Goal: Navigation & Orientation: Find specific page/section

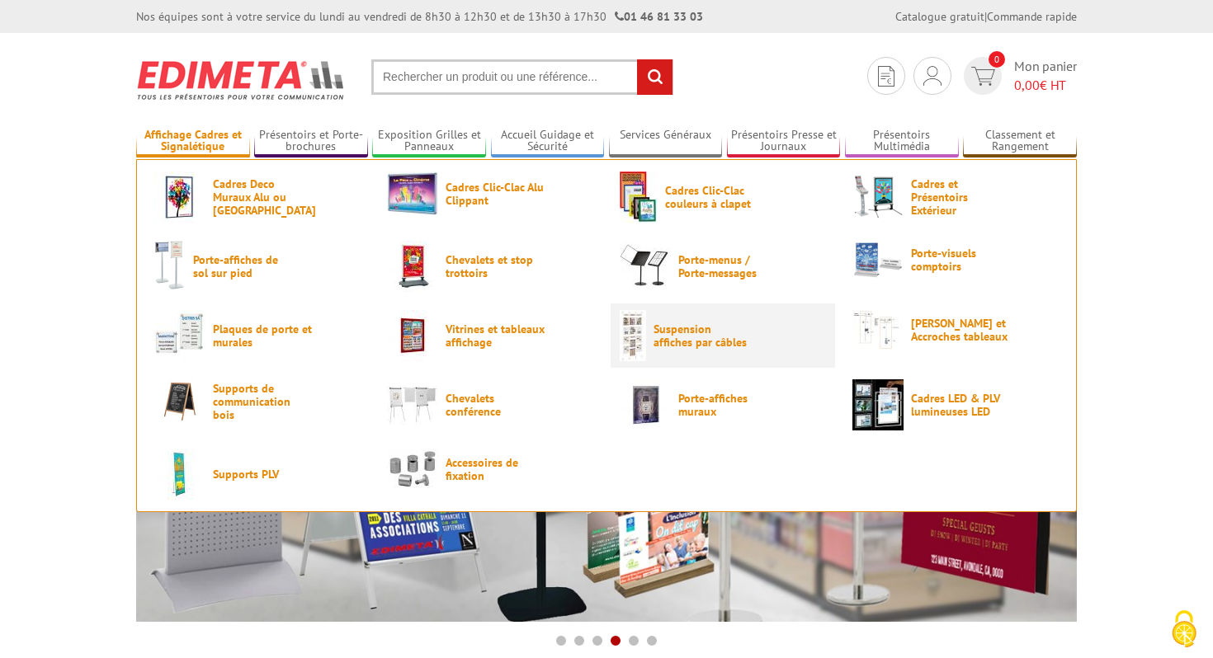
click at [688, 330] on span "Suspension affiches par câbles" at bounding box center [703, 336] width 99 height 26
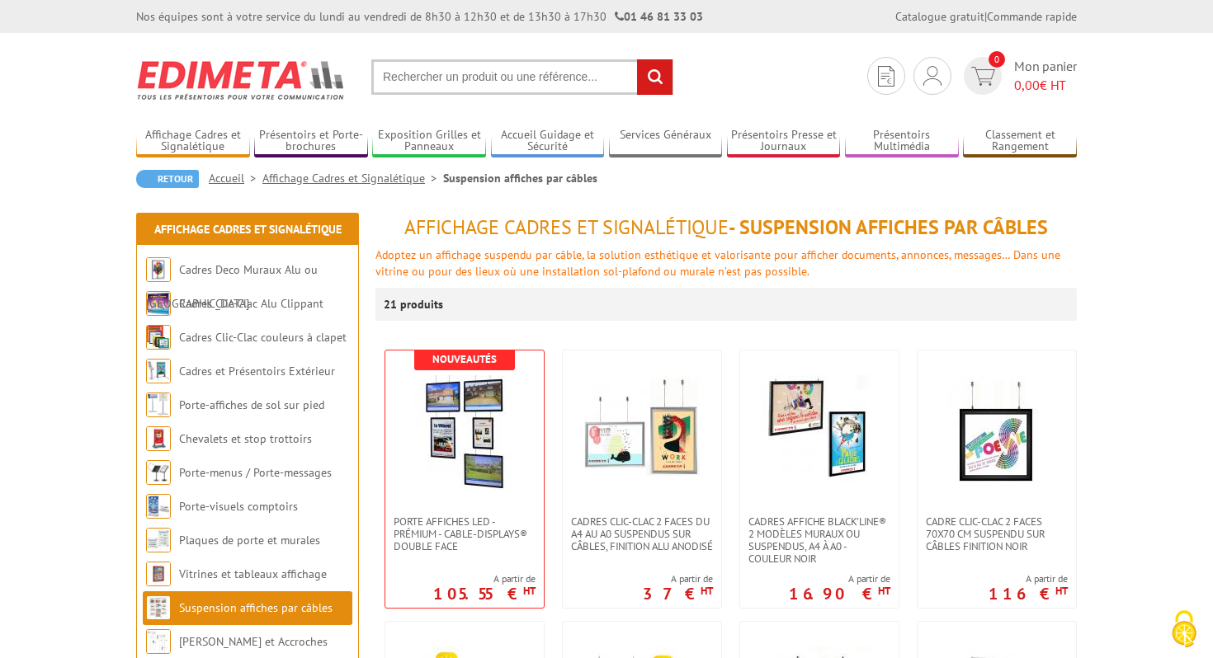
click at [233, 179] on link "Accueil" at bounding box center [236, 178] width 54 height 15
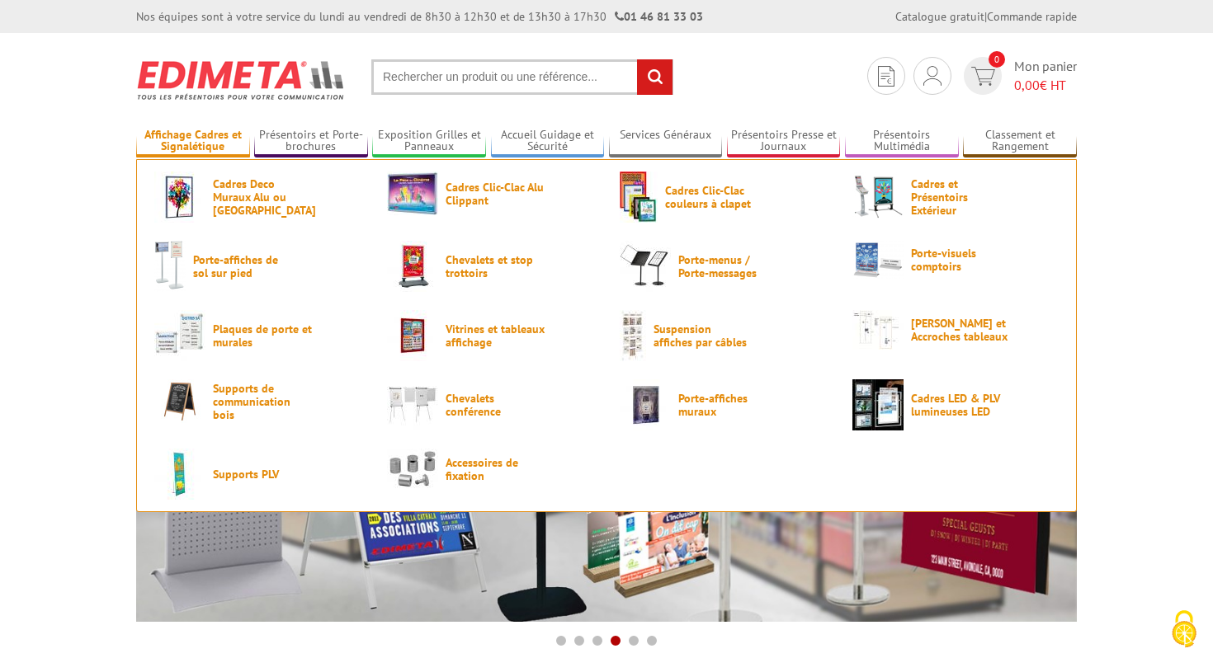
click at [206, 136] on link "Affichage Cadres et Signalétique" at bounding box center [193, 141] width 114 height 27
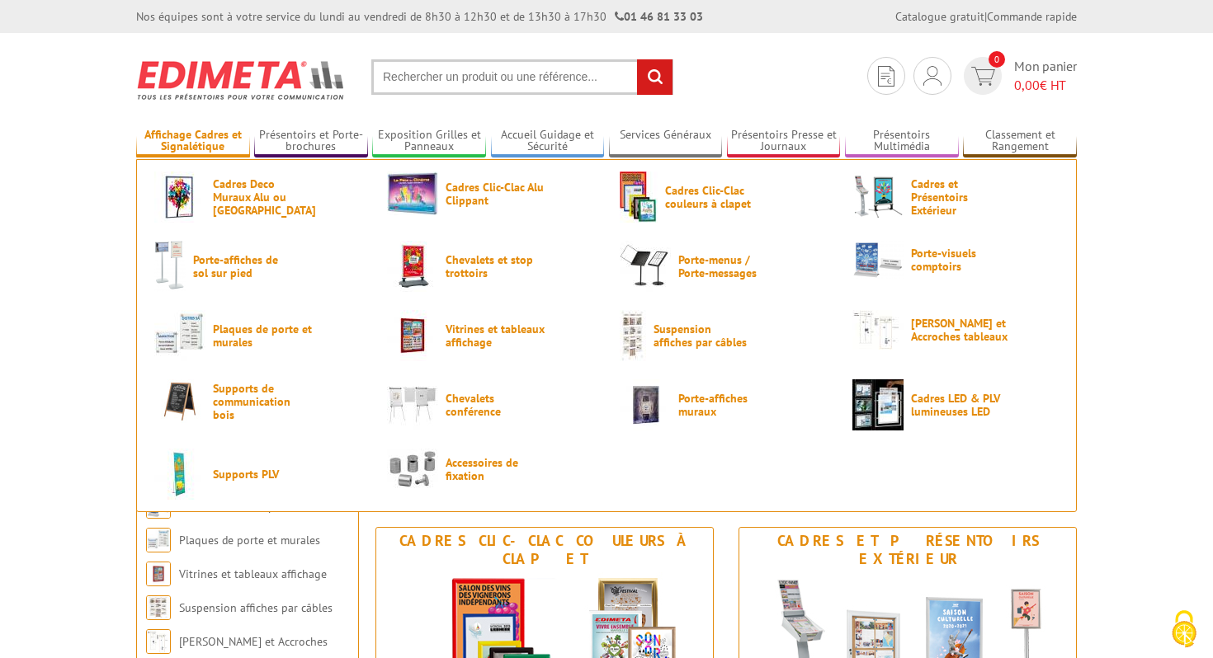
click at [181, 139] on link "Affichage Cadres et Signalétique" at bounding box center [193, 141] width 114 height 27
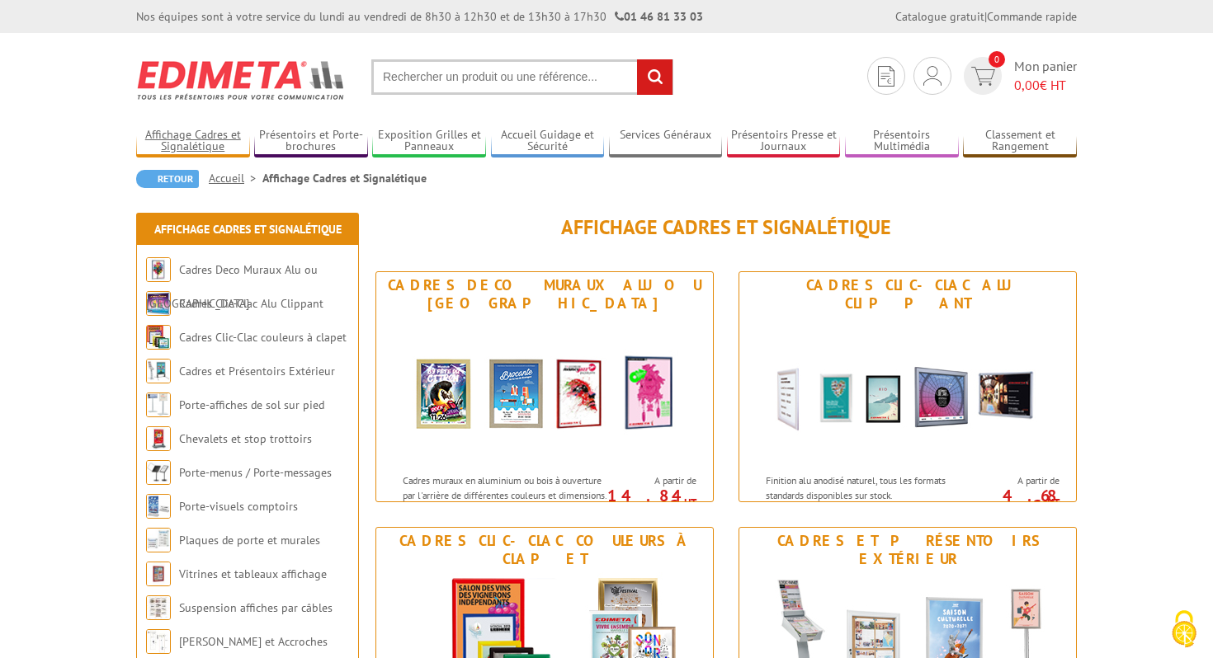
click at [181, 139] on link "Affichage Cadres et Signalétique" at bounding box center [193, 141] width 114 height 27
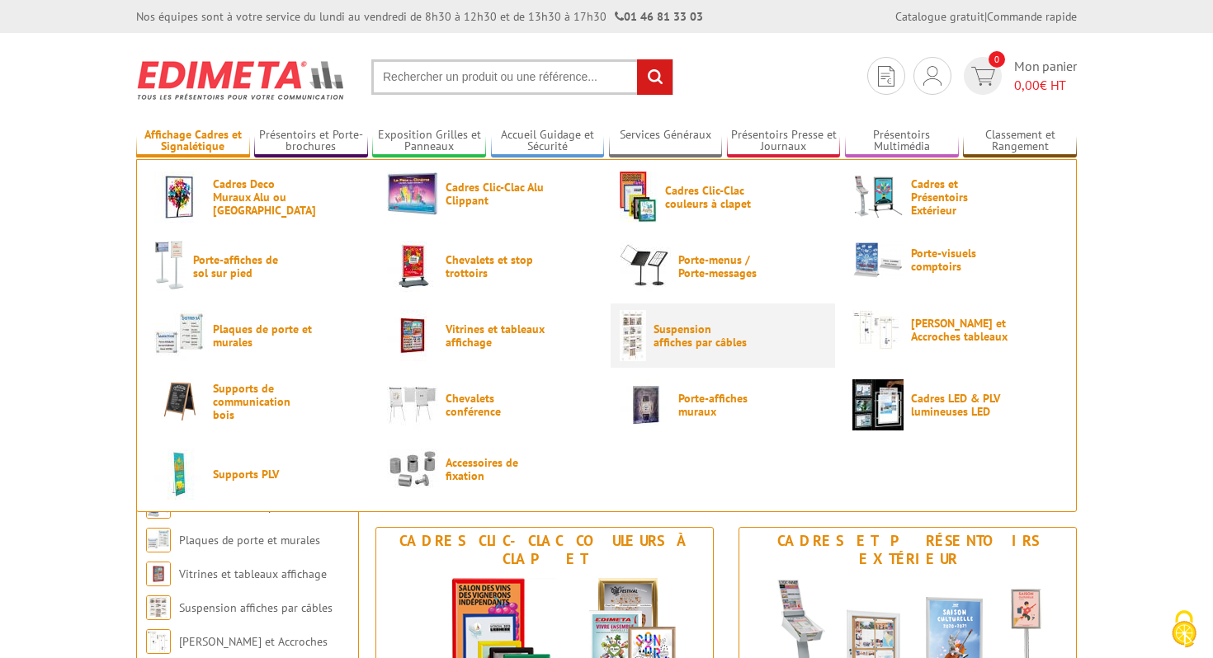
click at [705, 342] on span "Suspension affiches par câbles" at bounding box center [703, 336] width 99 height 26
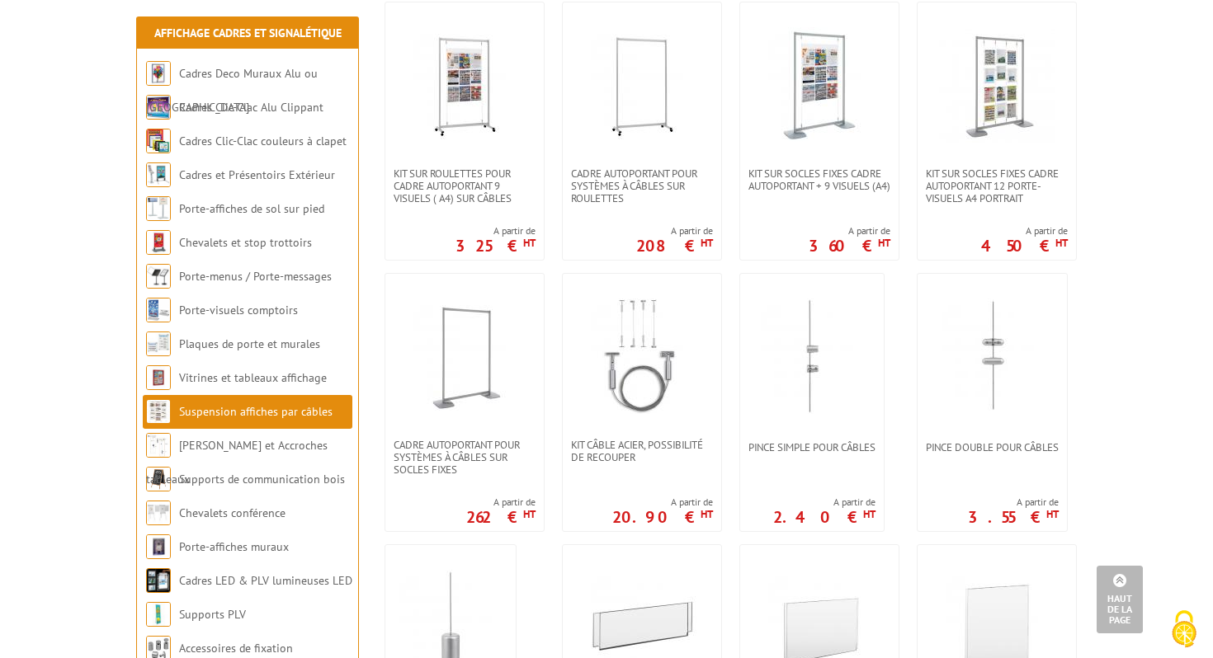
scroll to position [1074, 0]
